Goal: Task Accomplishment & Management: Manage account settings

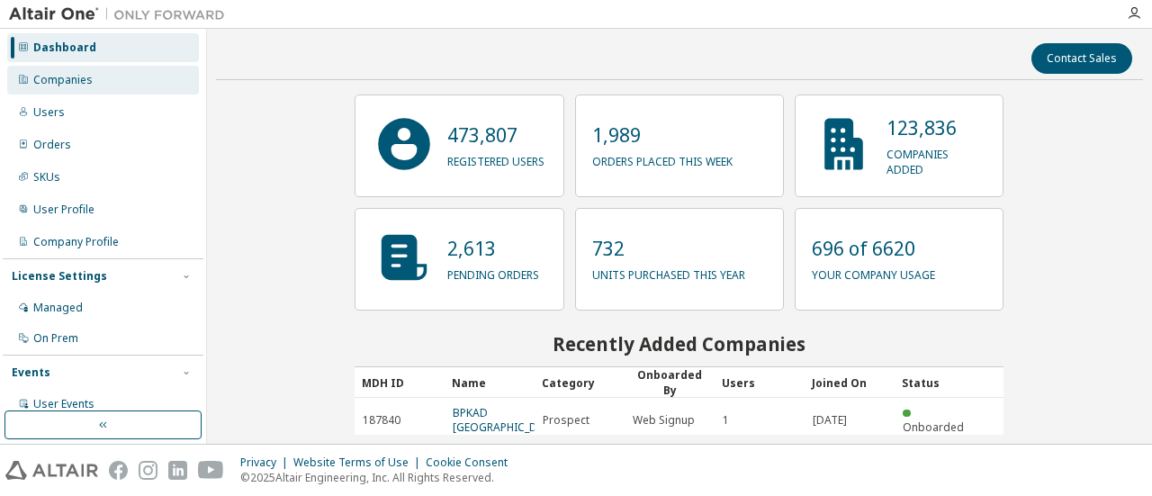
click at [45, 91] on div "Companies" at bounding box center [103, 80] width 192 height 29
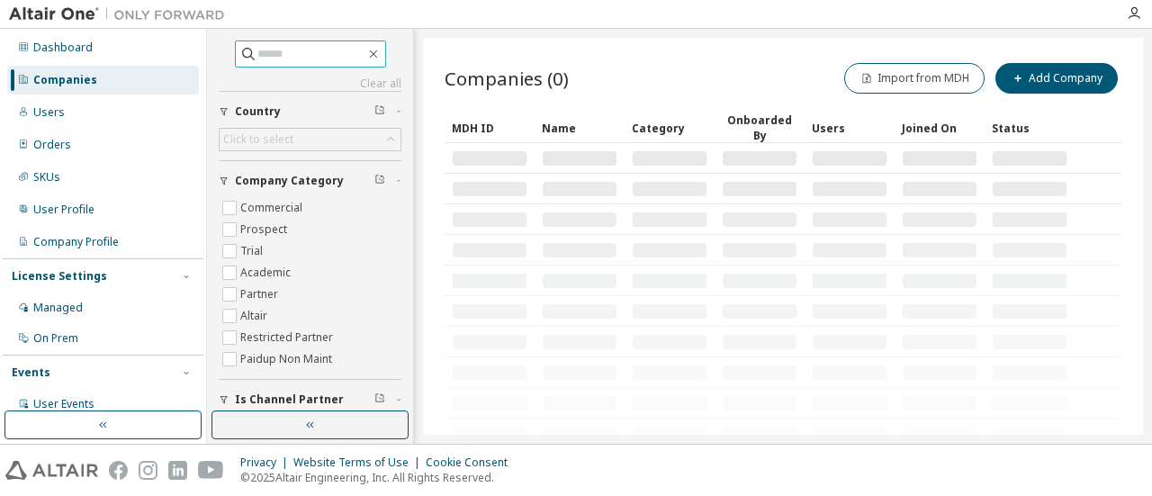
click at [328, 52] on input "text" at bounding box center [311, 54] width 108 height 18
type input "***"
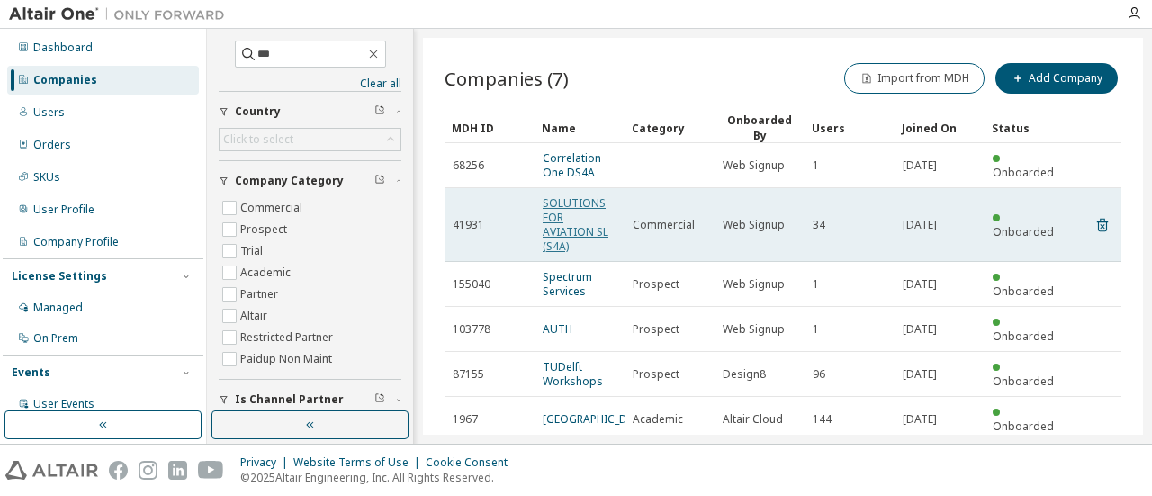
click at [585, 210] on link "SOLUTIONS FOR AVIATION SL (S4A)" at bounding box center [576, 224] width 66 height 59
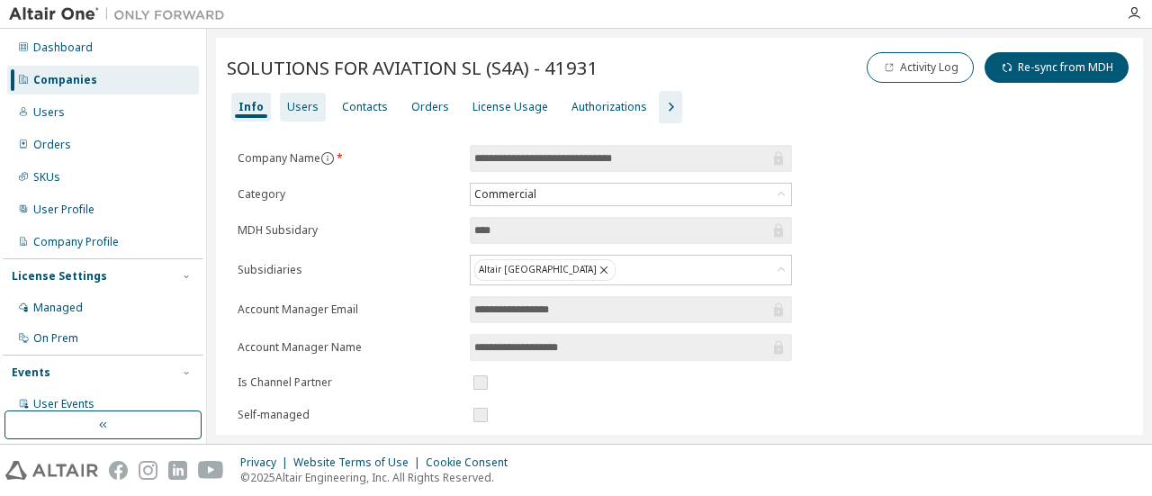
click at [306, 113] on div "Users" at bounding box center [303, 107] width 46 height 29
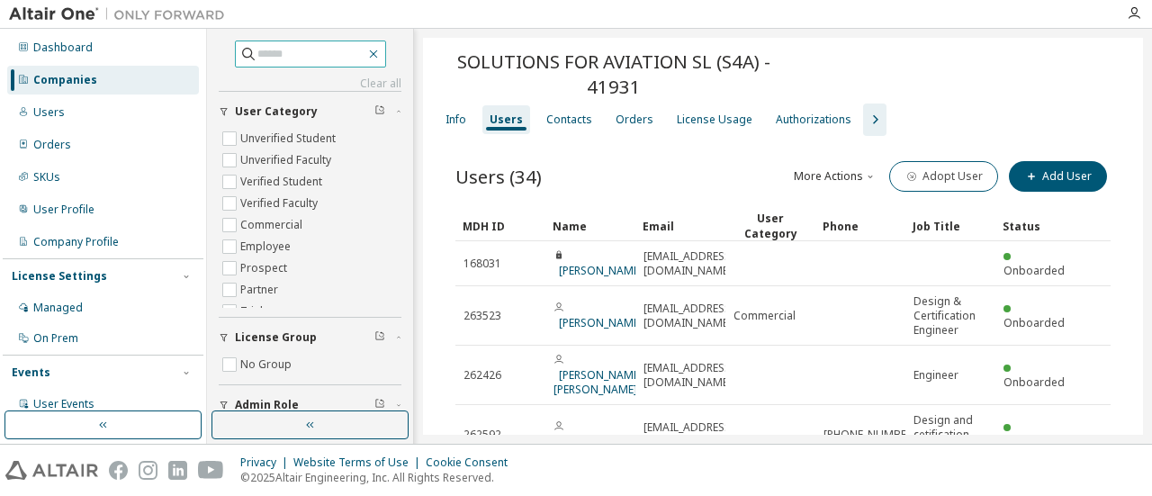
click at [378, 54] on icon "button" at bounding box center [373, 54] width 14 height 14
click at [380, 54] on icon "button" at bounding box center [373, 54] width 14 height 14
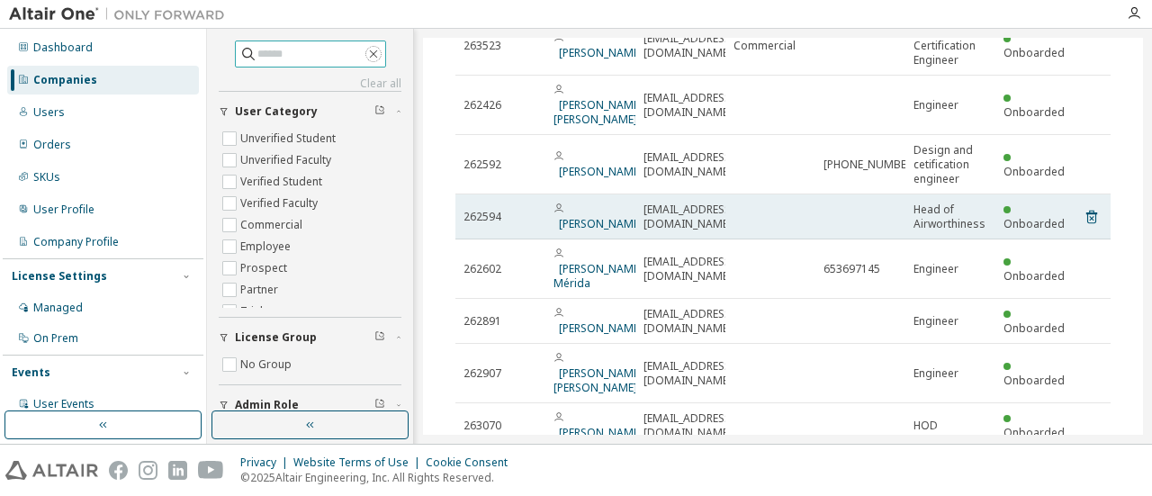
scroll to position [360, 0]
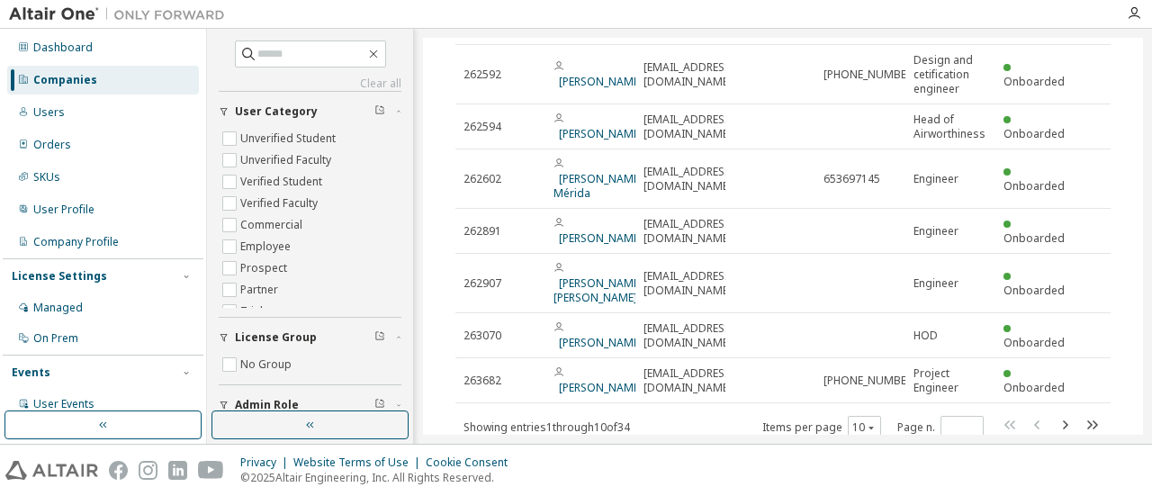
click at [1063, 420] on icon "button" at bounding box center [1065, 424] width 5 height 9
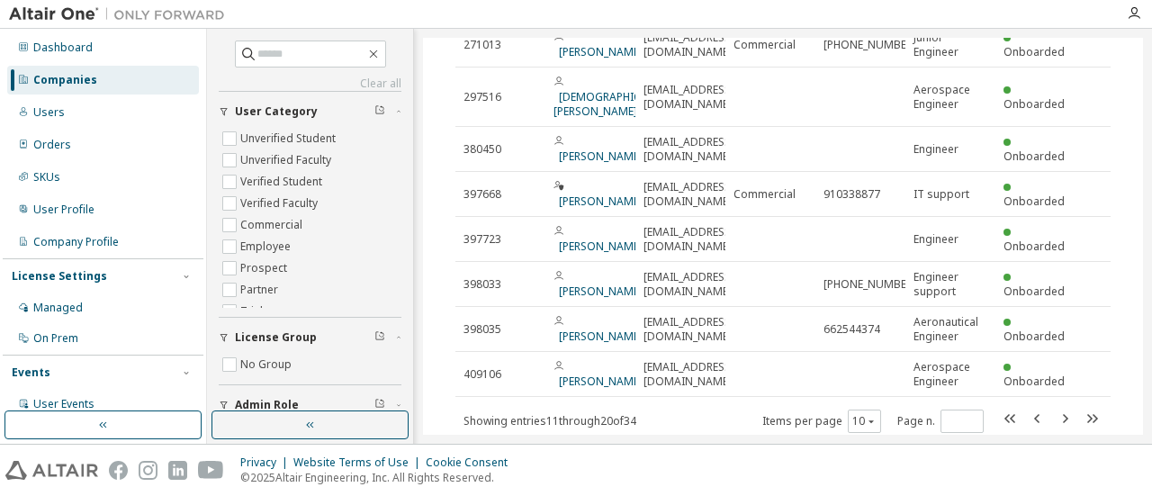
scroll to position [333, 0]
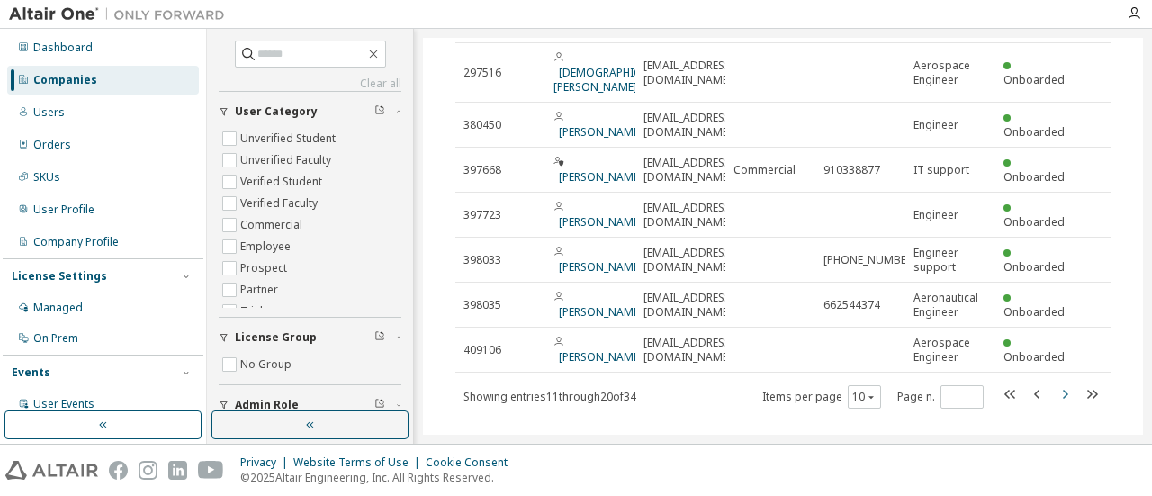
click at [1063, 390] on icon "button" at bounding box center [1065, 394] width 5 height 9
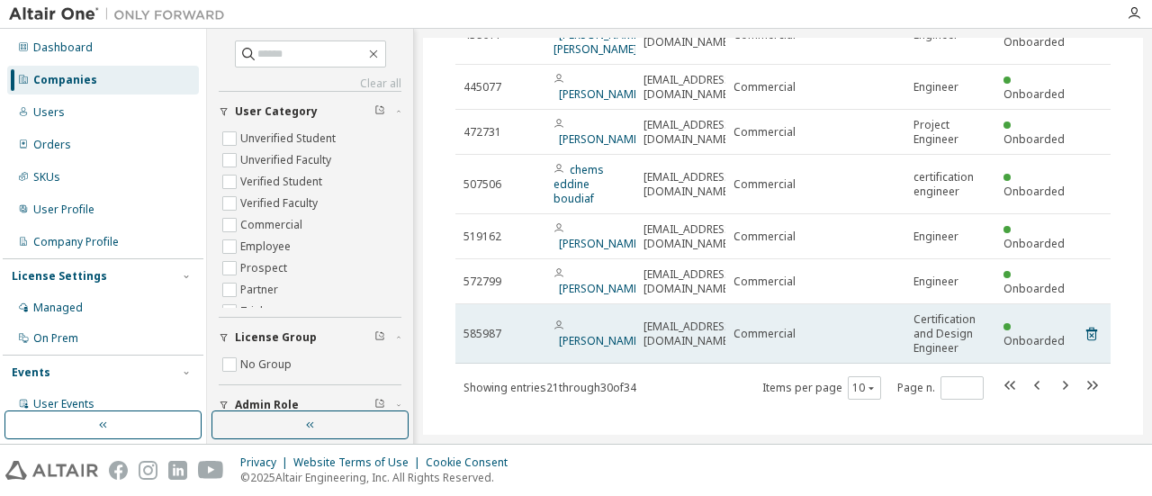
scroll to position [391, 0]
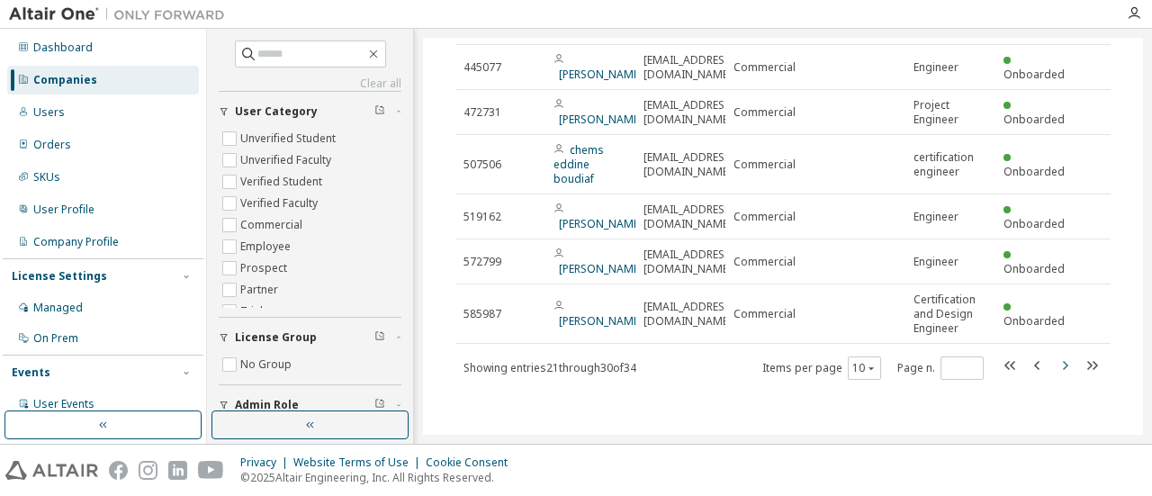
click at [1054, 363] on icon "button" at bounding box center [1065, 366] width 22 height 22
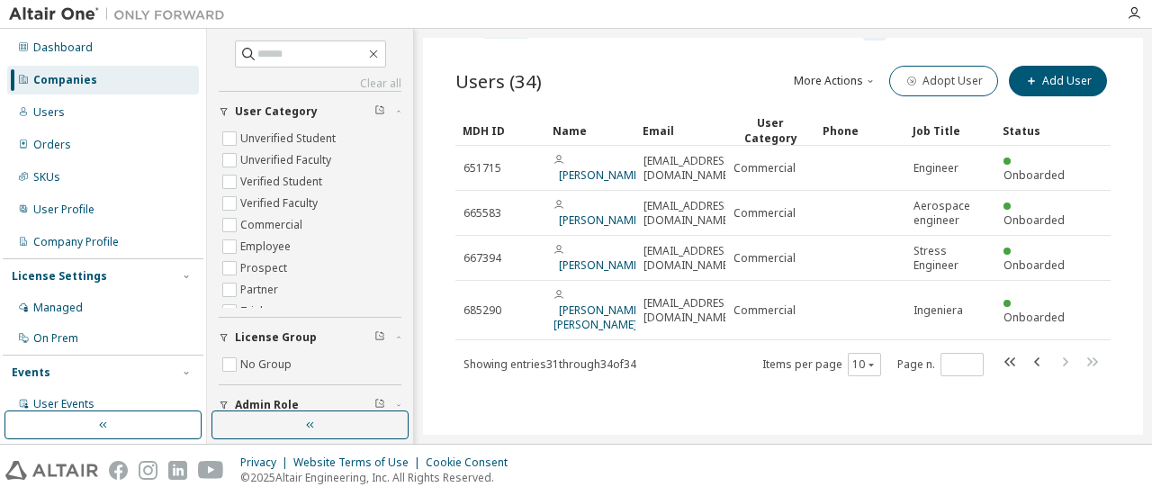
scroll to position [106, 0]
click at [1005, 364] on icon "button" at bounding box center [1010, 361] width 11 height 9
type input "*"
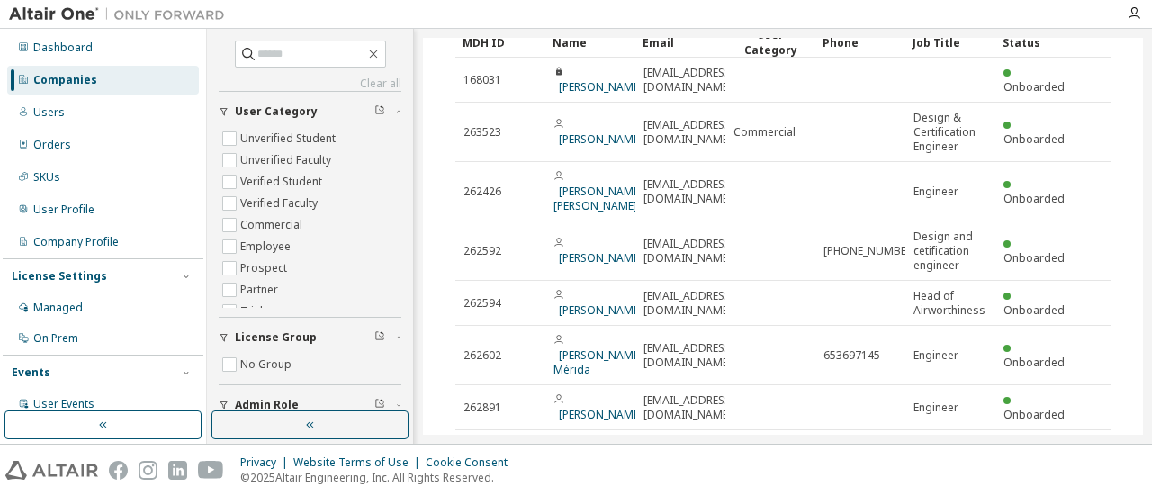
scroll to position [0, 0]
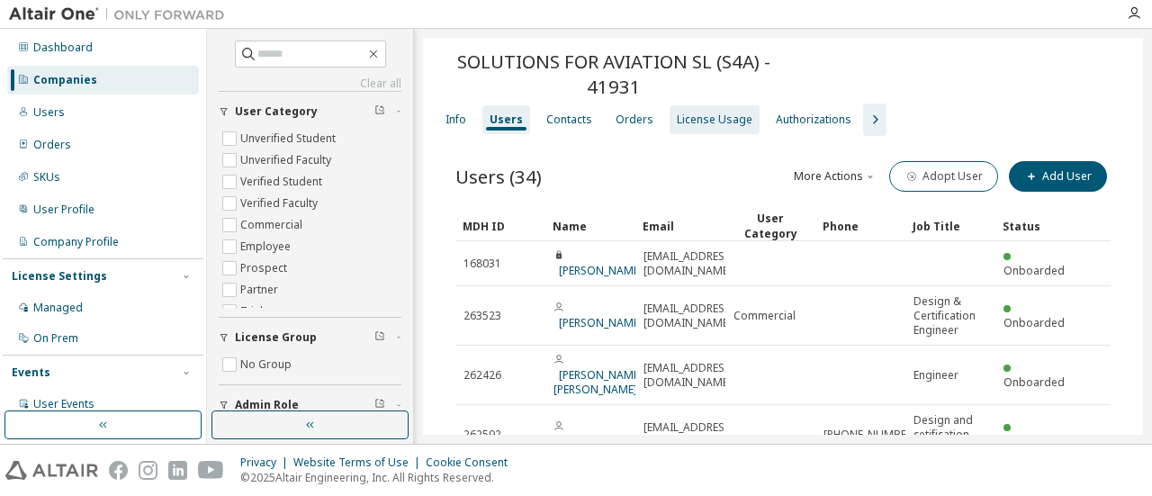
click at [690, 123] on div "License Usage" at bounding box center [715, 120] width 76 height 14
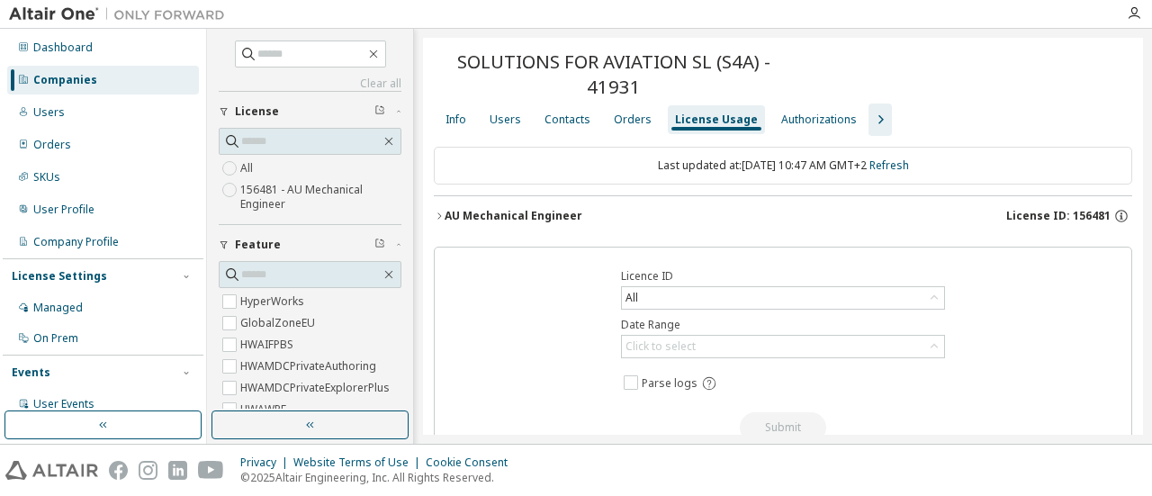
drag, startPoint x: 561, startPoint y: 215, endPoint x: 569, endPoint y: 210, distance: 9.7
click at [560, 215] on div "AU Mechanical Engineer" at bounding box center [514, 216] width 138 height 14
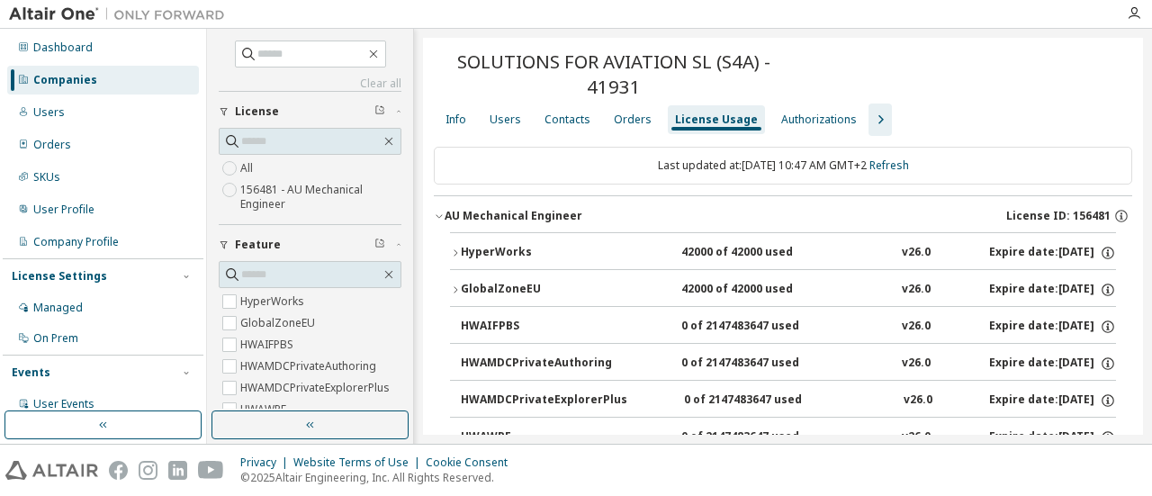
click at [572, 248] on div "HyperWorks" at bounding box center [542, 253] width 162 height 16
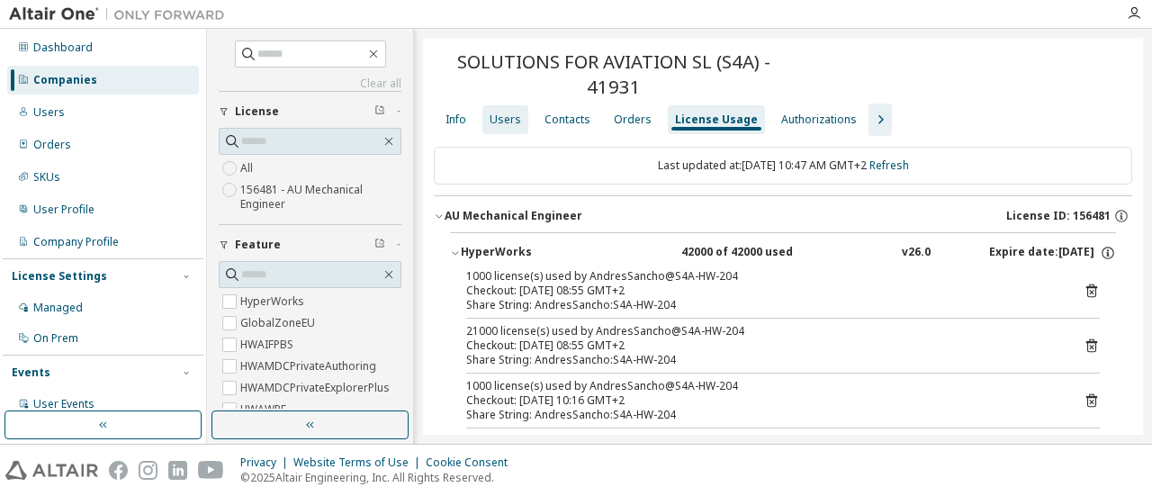
click at [509, 127] on div "Users" at bounding box center [506, 119] width 46 height 29
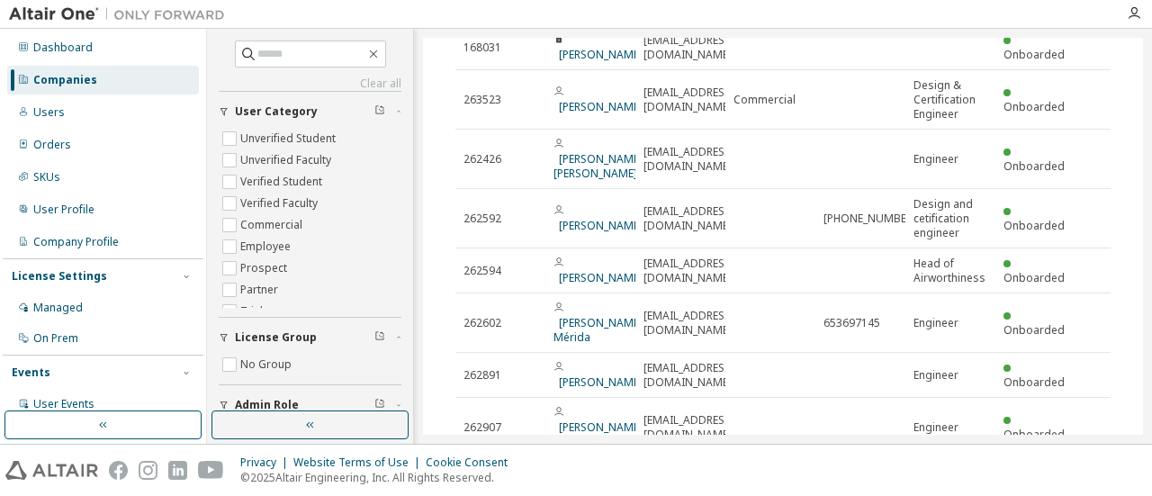
scroll to position [360, 0]
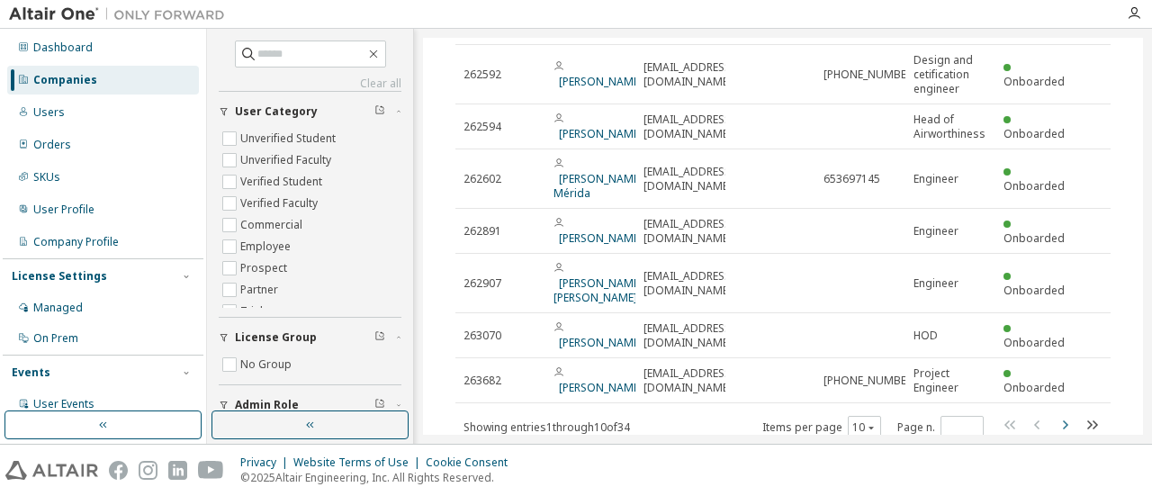
click at [1055, 414] on icon "button" at bounding box center [1065, 425] width 22 height 22
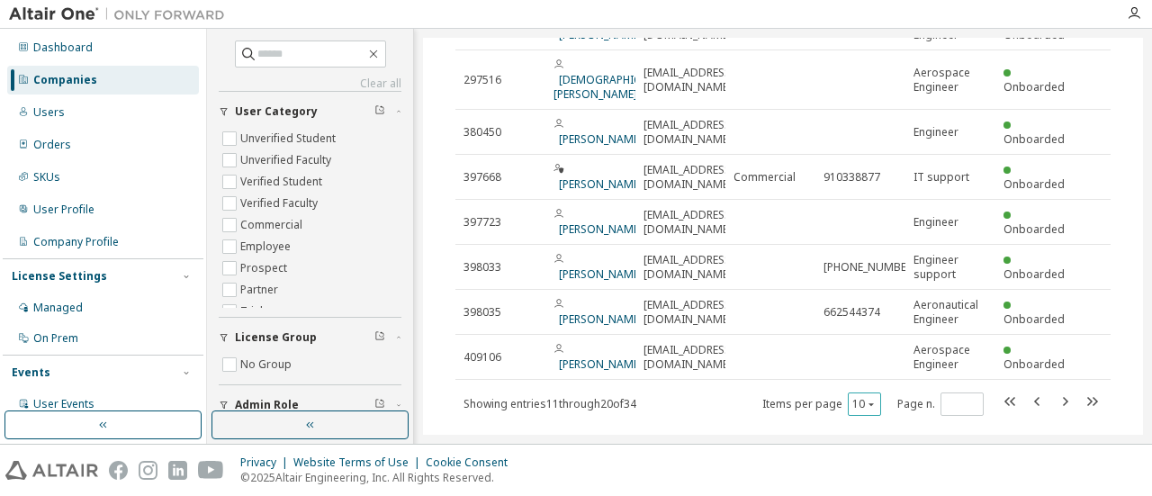
scroll to position [333, 0]
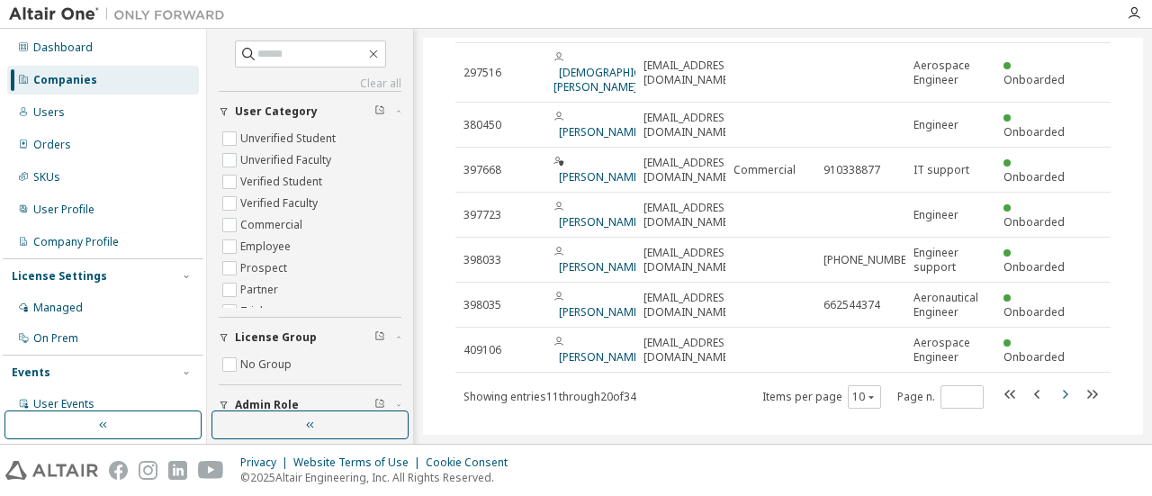
click at [1057, 384] on icon "button" at bounding box center [1065, 395] width 22 height 22
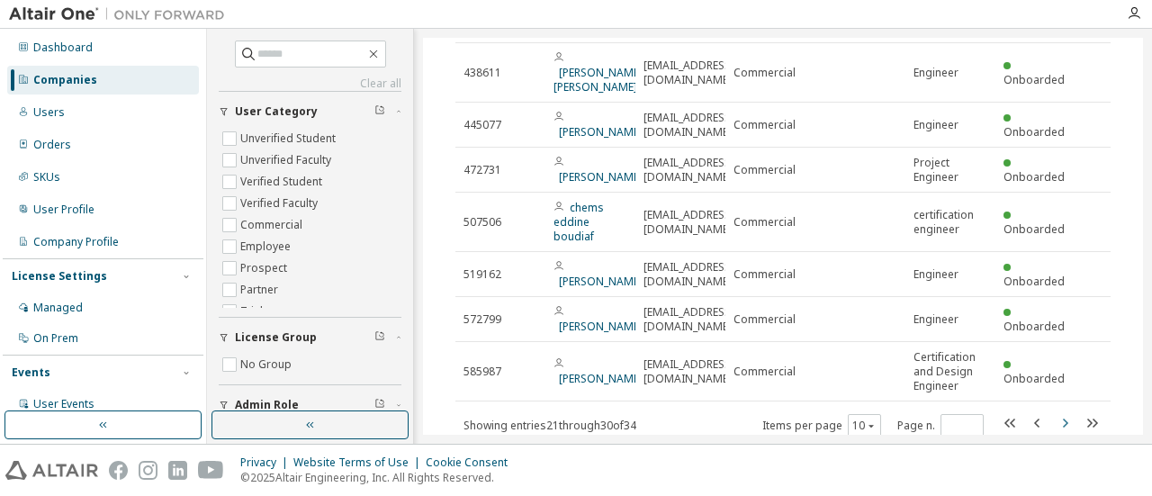
click at [1054, 419] on icon "button" at bounding box center [1065, 423] width 22 height 22
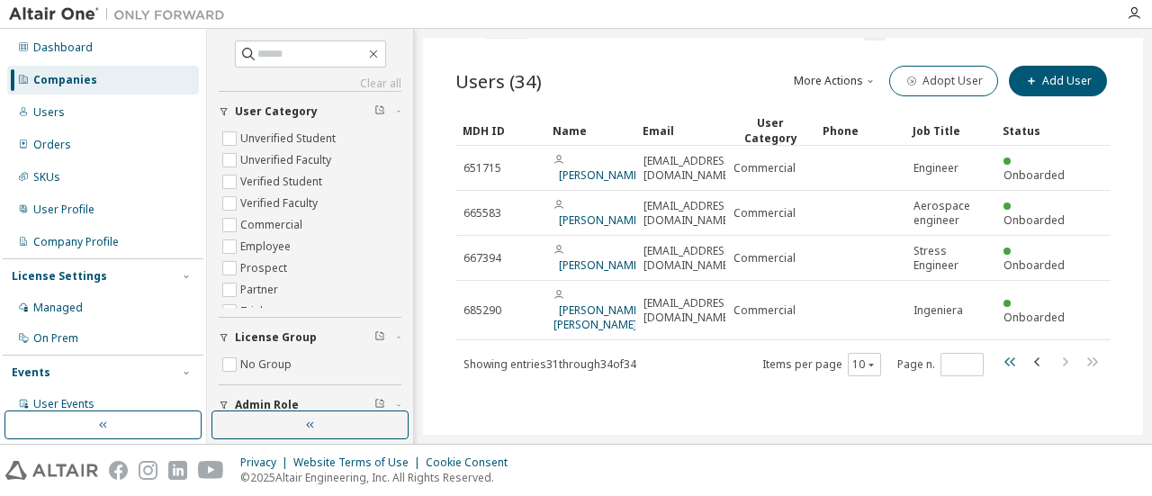
click at [1000, 364] on icon "button" at bounding box center [1011, 362] width 22 height 22
type input "*"
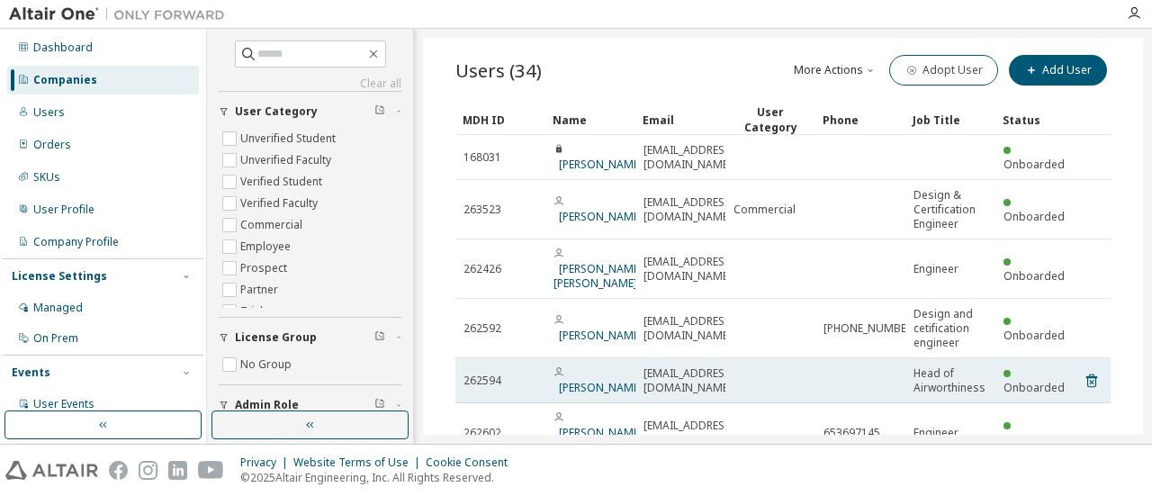
click at [971, 366] on span "Head of Airworthiness" at bounding box center [951, 380] width 74 height 29
